Goal: Task Accomplishment & Management: Complete application form

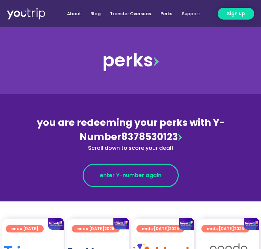
click at [122, 181] on link "enter Y-number again" at bounding box center [130, 176] width 96 height 24
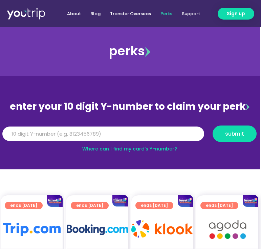
scroll to position [0, 1]
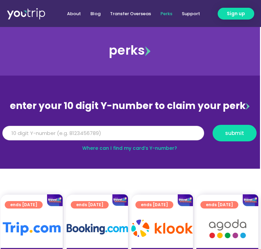
click at [14, 134] on input "Y Number" at bounding box center [102, 133] width 201 height 15
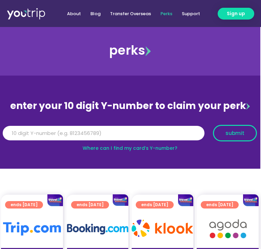
click at [224, 136] on button "submit" at bounding box center [235, 133] width 44 height 17
click at [233, 135] on span "submit" at bounding box center [234, 133] width 19 height 5
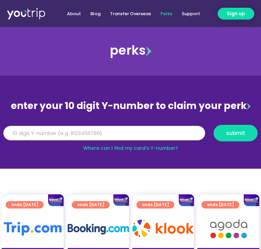
drag, startPoint x: 45, startPoint y: 133, endPoint x: -5, endPoint y: 128, distance: 50.9
click at [233, 134] on span "submit" at bounding box center [235, 133] width 19 height 5
click at [14, 134] on input "Y Number" at bounding box center [103, 133] width 201 height 15
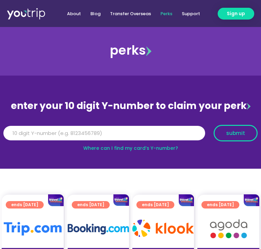
click at [240, 135] on span "submit" at bounding box center [235, 133] width 19 height 5
click at [236, 135] on span "submit" at bounding box center [235, 133] width 19 height 5
click at [229, 138] on button "submit" at bounding box center [235, 133] width 44 height 17
click at [230, 137] on button "submit" at bounding box center [235, 133] width 44 height 17
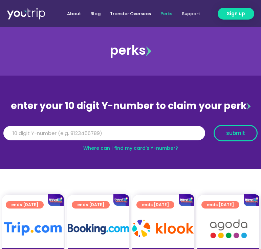
click at [230, 137] on button "submit" at bounding box center [235, 133] width 44 height 17
click at [49, 135] on input "Y Number" at bounding box center [103, 133] width 201 height 15
drag, startPoint x: 49, startPoint y: 135, endPoint x: 14, endPoint y: 131, distance: 35.1
click at [115, 151] on link "Where can I find my card’s Y-number?" at bounding box center [130, 148] width 95 height 7
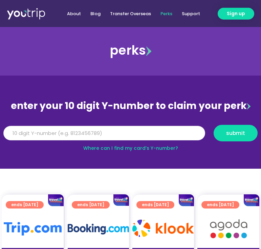
drag, startPoint x: 17, startPoint y: 137, endPoint x: 23, endPoint y: 135, distance: 6.3
click at [17, 137] on input "Y Number" at bounding box center [103, 133] width 201 height 15
click at [248, 135] on span "submit" at bounding box center [235, 133] width 32 height 5
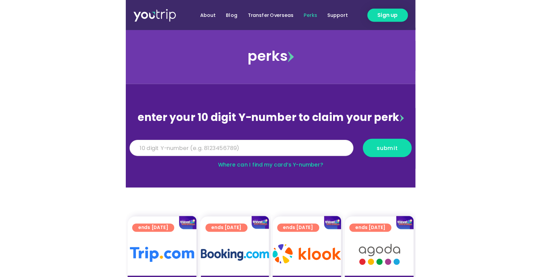
scroll to position [2, 0]
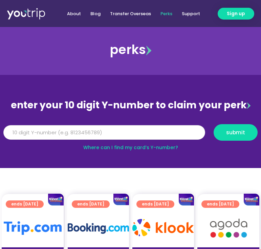
click at [65, 136] on input "Y Number" at bounding box center [103, 132] width 201 height 15
drag, startPoint x: 58, startPoint y: 133, endPoint x: 17, endPoint y: 132, distance: 40.6
click at [12, 133] on input "Y Number" at bounding box center [103, 132] width 201 height 15
drag, startPoint x: 12, startPoint y: 131, endPoint x: 30, endPoint y: 165, distance: 37.6
click at [13, 132] on input "Y Number" at bounding box center [103, 132] width 201 height 15
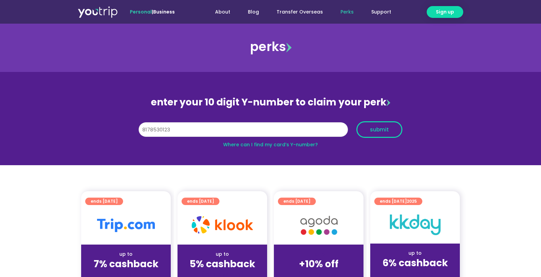
type input "8178530123"
click at [260, 137] on button "submit" at bounding box center [379, 129] width 46 height 17
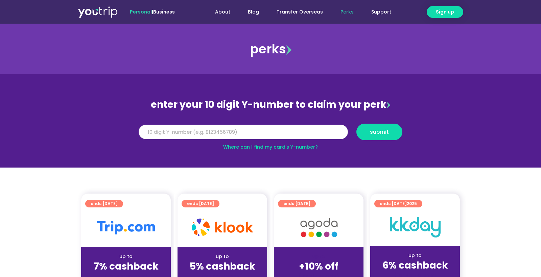
paste input "8178530123"
type input "8178530123"
drag, startPoint x: 143, startPoint y: 133, endPoint x: 147, endPoint y: 141, distance: 8.9
click at [143, 133] on input "8178530123" at bounding box center [243, 132] width 209 height 15
click at [369, 132] on span "submit" at bounding box center [379, 131] width 34 height 5
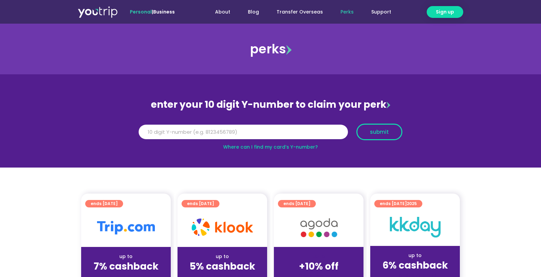
click at [371, 132] on span "submit" at bounding box center [379, 131] width 19 height 5
click at [376, 132] on span "submit" at bounding box center [379, 131] width 19 height 5
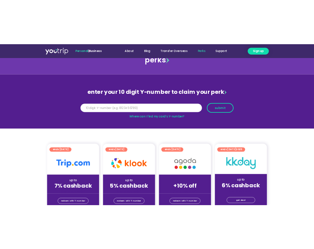
scroll to position [23, 0]
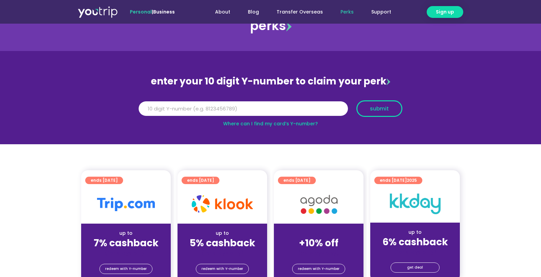
click at [372, 111] on span "submit" at bounding box center [379, 108] width 19 height 5
click at [147, 109] on input "Y Number" at bounding box center [243, 108] width 209 height 15
drag, startPoint x: 149, startPoint y: 108, endPoint x: 137, endPoint y: 109, distance: 12.5
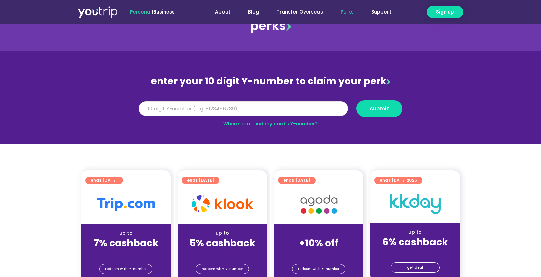
click at [137, 109] on div "Y Number" at bounding box center [243, 108] width 218 height 17
type input "8178530123"
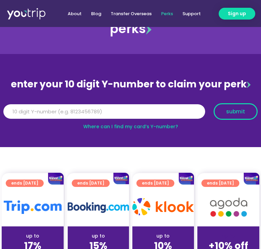
click at [242, 108] on button "submit" at bounding box center [235, 111] width 44 height 17
click at [239, 113] on span "submit" at bounding box center [235, 111] width 19 height 5
drag, startPoint x: 227, startPoint y: 102, endPoint x: 230, endPoint y: 112, distance: 10.4
click at [226, 103] on div "Y Number submit" at bounding box center [130, 111] width 261 height 23
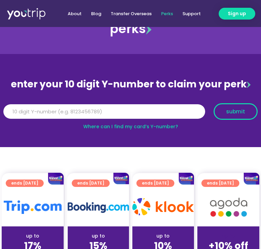
click at [230, 112] on span "submit" at bounding box center [235, 111] width 19 height 5
click at [43, 113] on input "Y Number" at bounding box center [103, 111] width 201 height 15
click at [41, 113] on input "Y Number" at bounding box center [103, 111] width 201 height 15
click at [235, 110] on span "submit" at bounding box center [235, 111] width 19 height 5
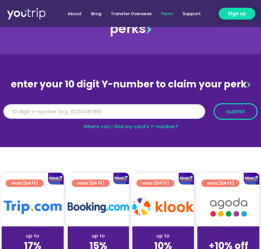
click at [235, 110] on span "submit" at bounding box center [235, 111] width 19 height 5
